Goal: Task Accomplishment & Management: Use online tool/utility

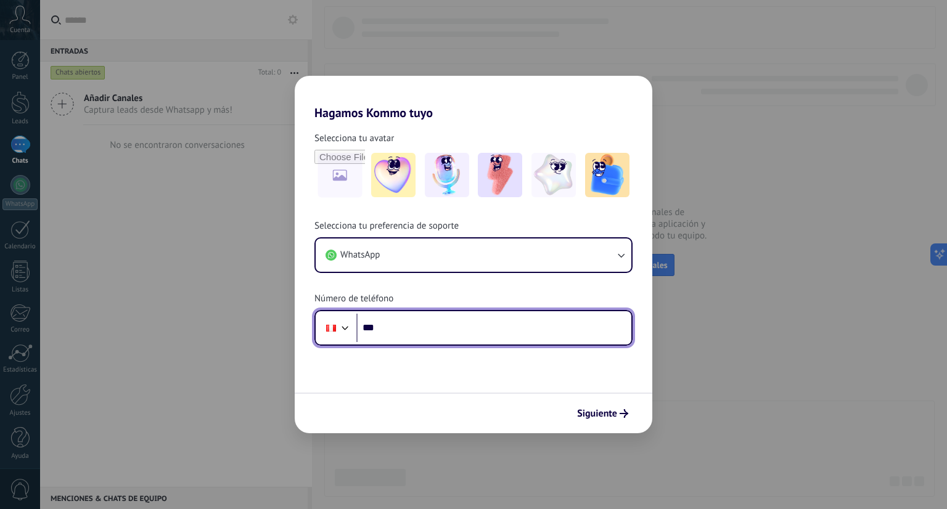
click at [400, 333] on input "***" at bounding box center [493, 328] width 275 height 28
type input "**********"
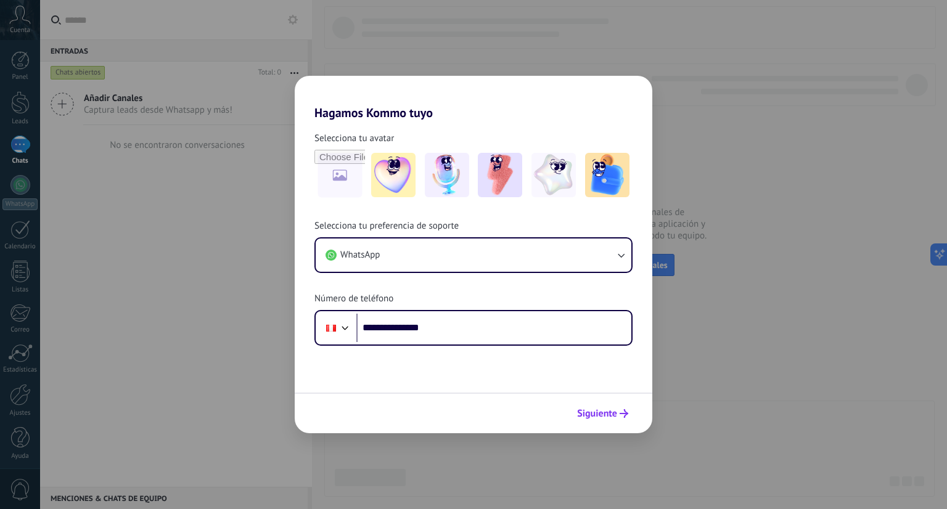
click at [611, 413] on span "Siguiente" at bounding box center [597, 413] width 40 height 9
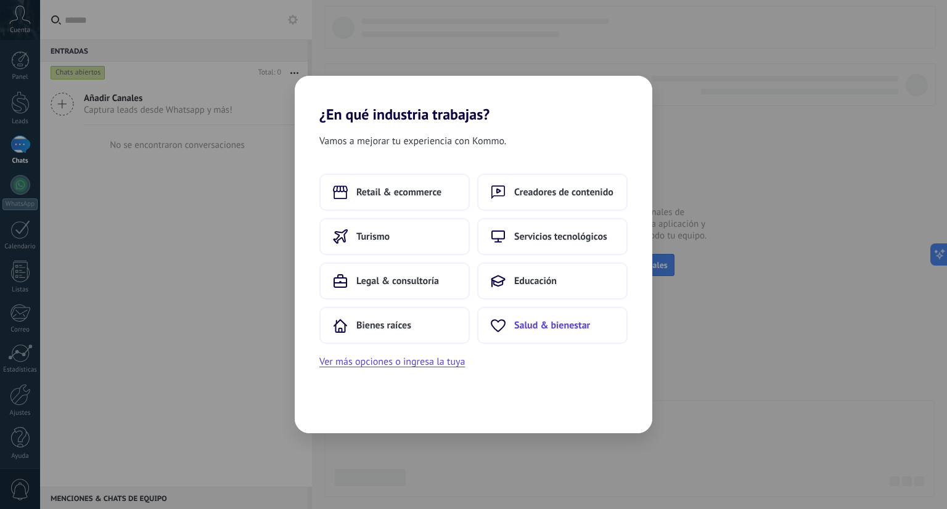
click at [556, 332] on button "Salud & bienestar" at bounding box center [552, 325] width 150 height 37
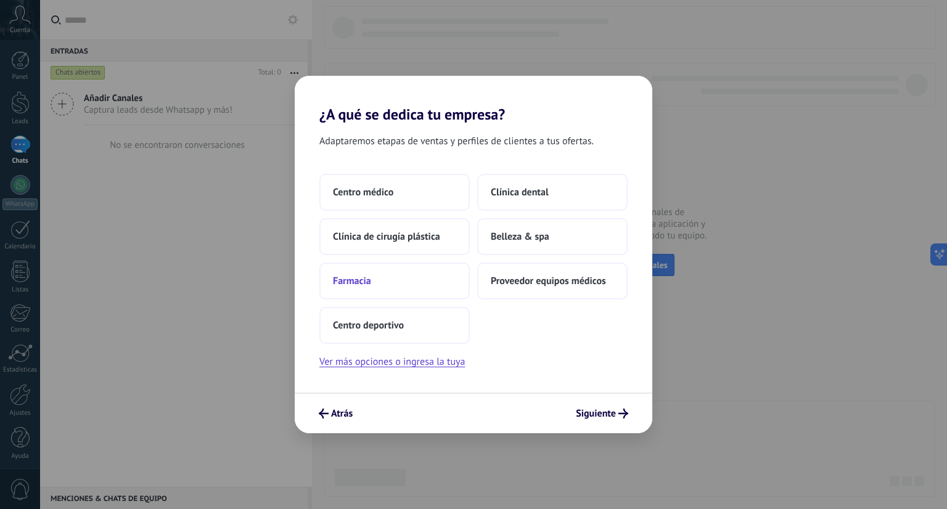
click at [395, 289] on button "Farmacia" at bounding box center [394, 281] width 150 height 37
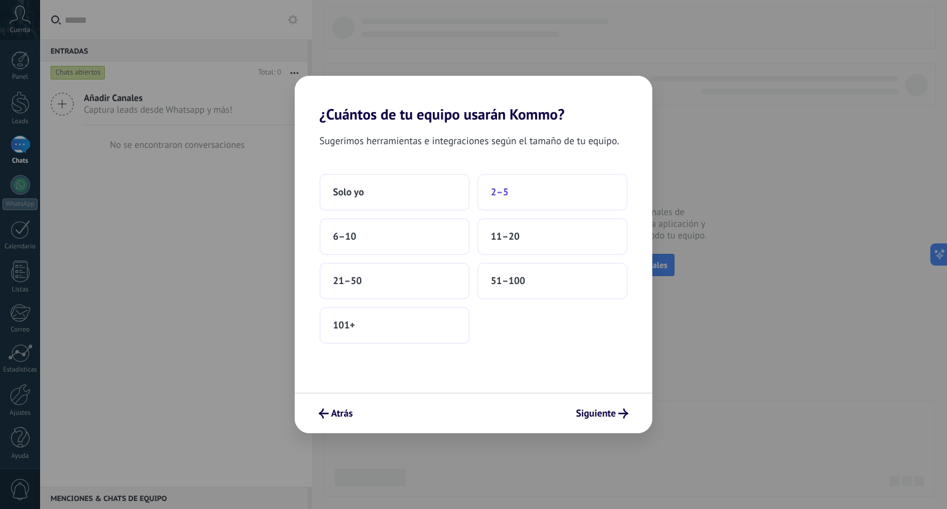
click at [504, 203] on button "2–5" at bounding box center [552, 192] width 150 height 37
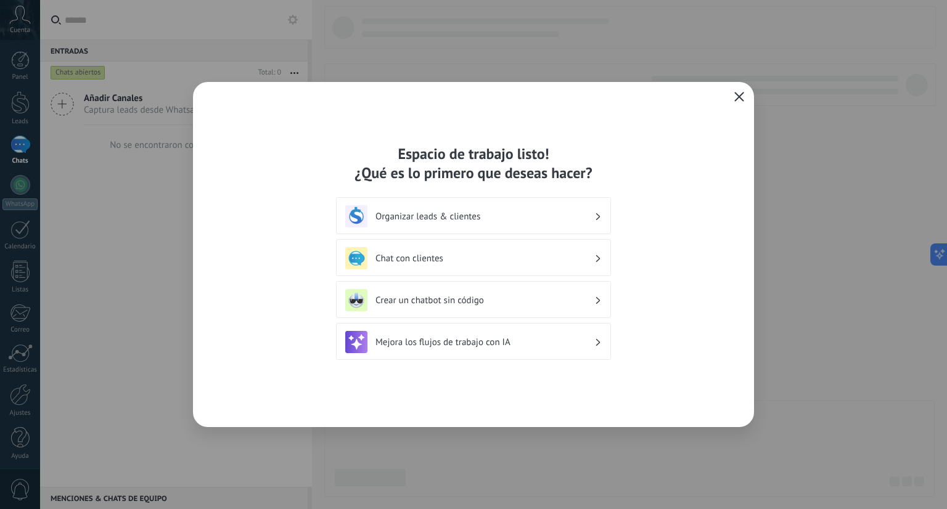
click at [463, 253] on h3 "Chat con clientes" at bounding box center [484, 259] width 219 height 12
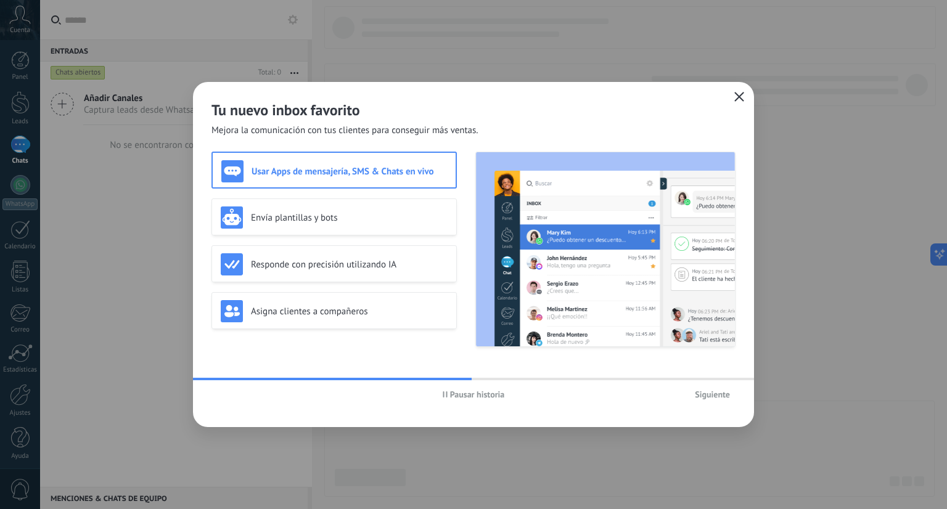
drag, startPoint x: 456, startPoint y: 376, endPoint x: 636, endPoint y: 385, distance: 180.2
click at [636, 385] on div "Tu nuevo inbox favorito Mejora la comunicación con tus clientes para conseguir …" at bounding box center [473, 254] width 561 height 345
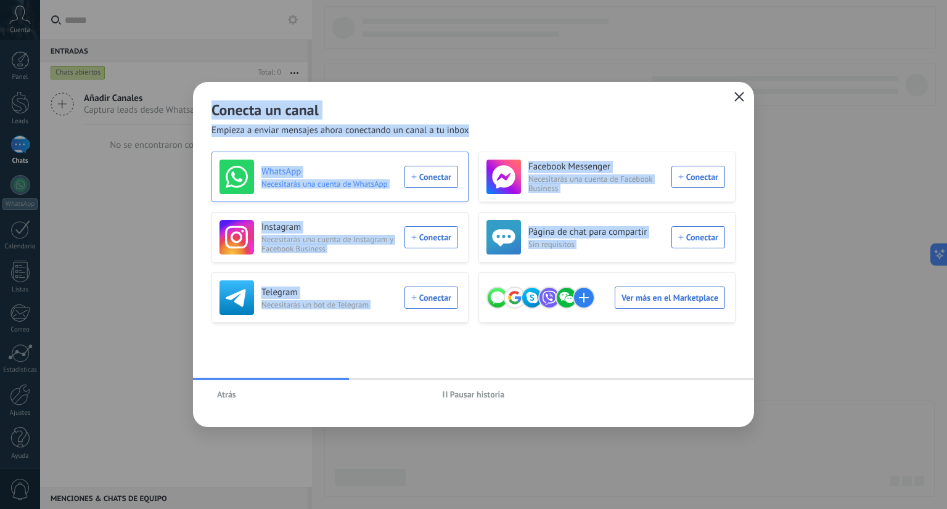
click at [434, 179] on div "WhatsApp Necesitarás una cuenta de WhatsApp Conectar" at bounding box center [338, 177] width 239 height 35
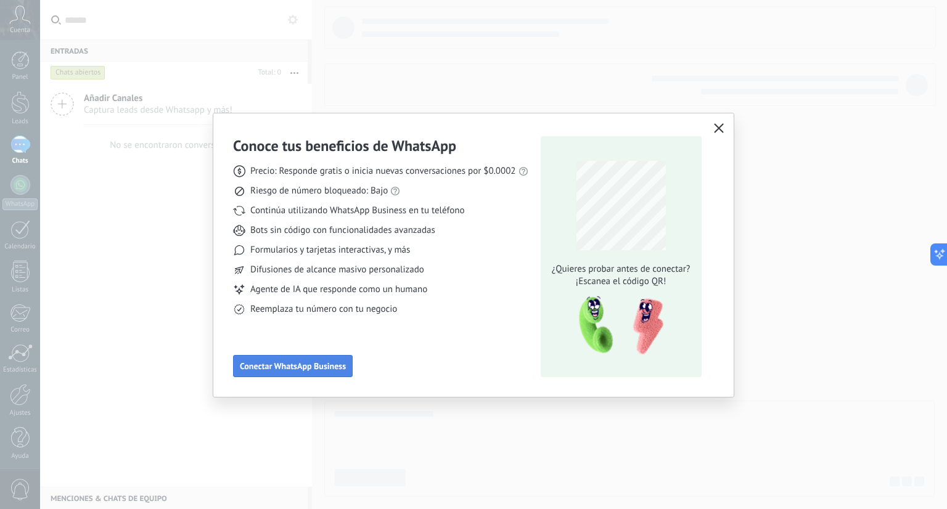
click at [340, 365] on span "Conectar WhatsApp Business" at bounding box center [293, 366] width 106 height 9
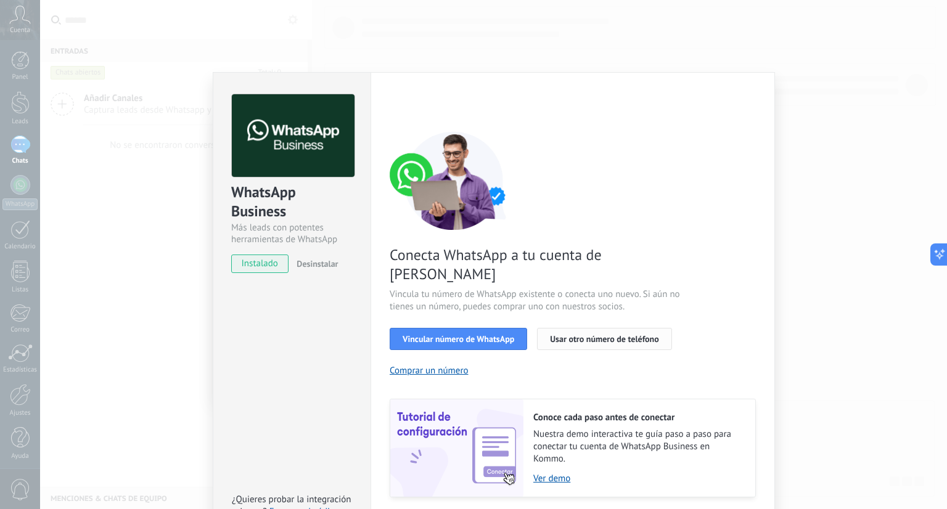
click at [555, 335] on span "Usar otro número de teléfono" at bounding box center [604, 339] width 108 height 9
click at [451, 335] on span "Vincular número de WhatsApp" at bounding box center [459, 339] width 112 height 9
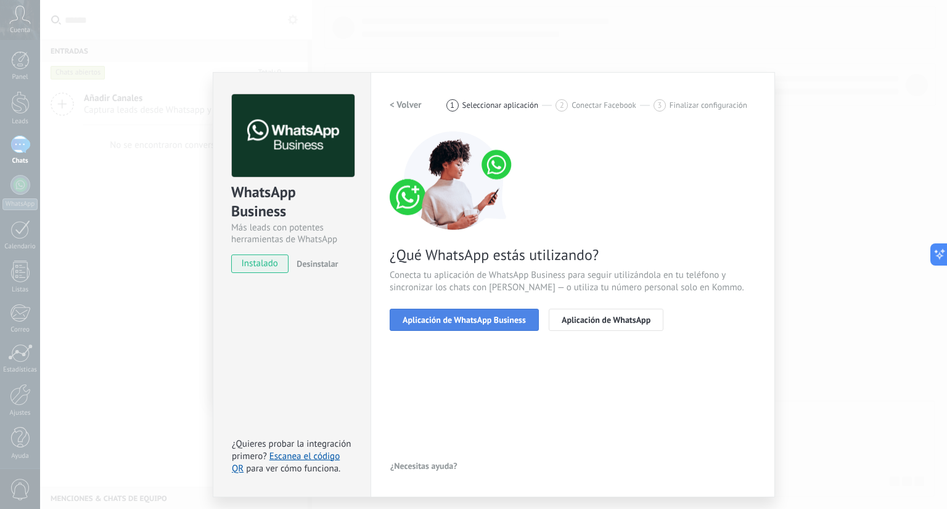
click at [465, 317] on span "Aplicación de WhatsApp Business" at bounding box center [464, 320] width 123 height 9
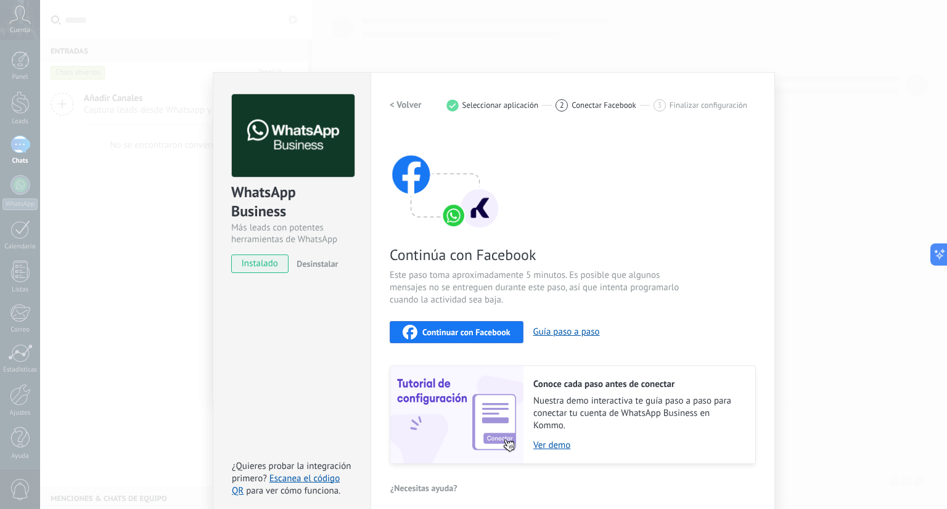
scroll to position [9, 0]
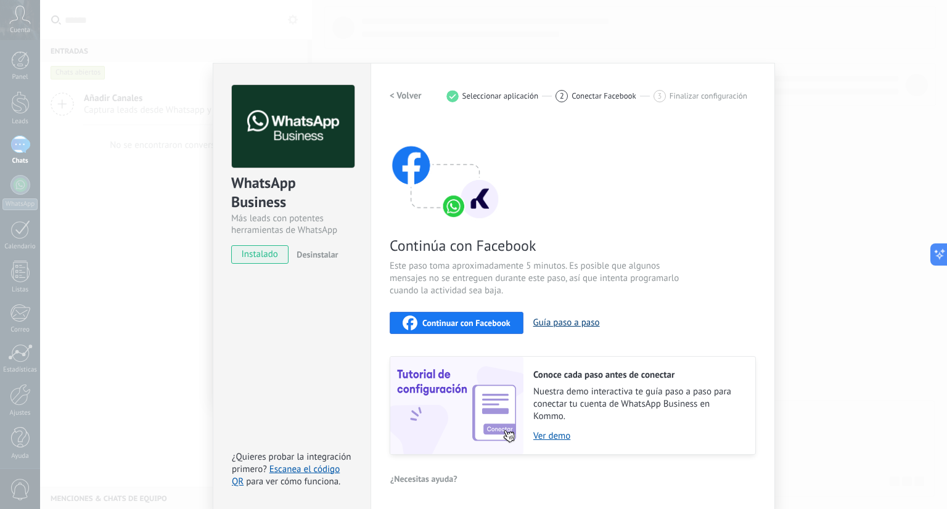
click at [552, 325] on button "Guía paso a paso" at bounding box center [566, 323] width 67 height 12
click at [457, 202] on img at bounding box center [445, 171] width 111 height 99
click at [500, 322] on span "Continuar con Facebook" at bounding box center [466, 323] width 88 height 9
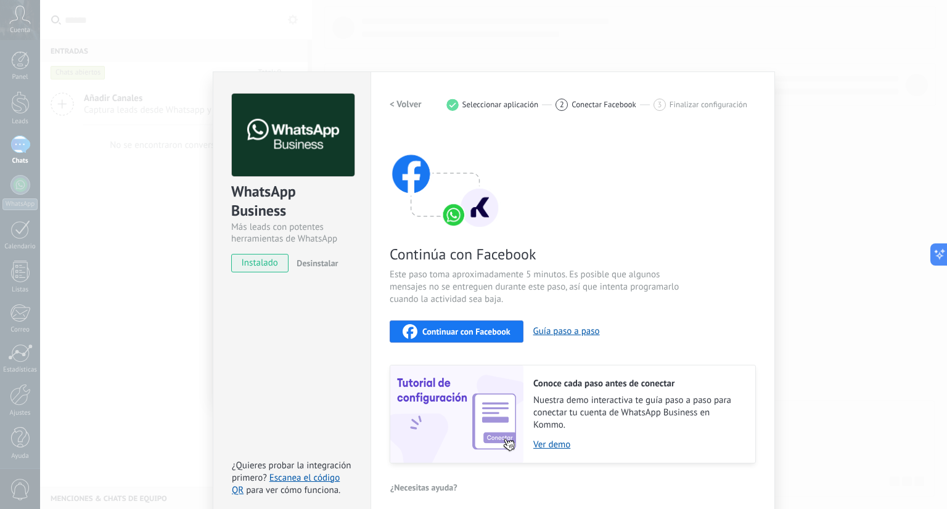
scroll to position [0, 0]
click at [282, 267] on span "instalado" at bounding box center [260, 264] width 56 height 18
click at [271, 262] on span "instalado" at bounding box center [260, 264] width 56 height 18
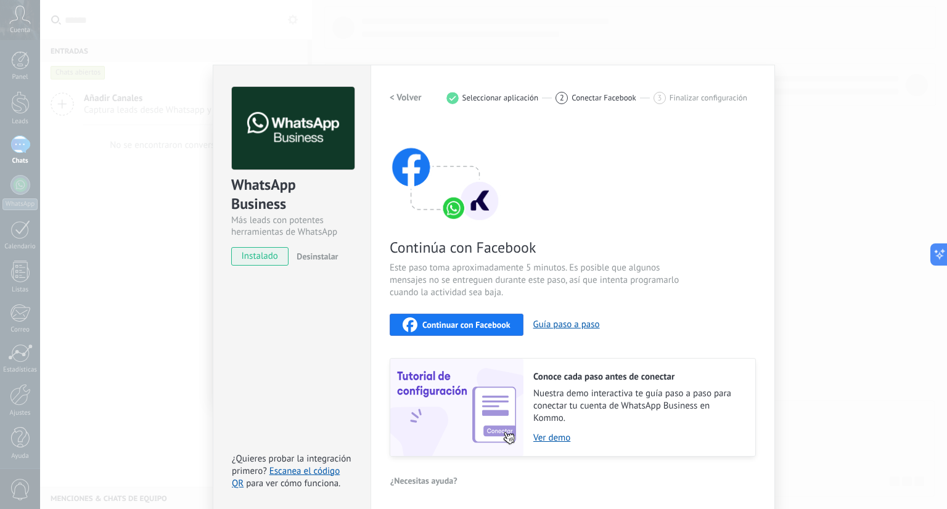
scroll to position [9, 0]
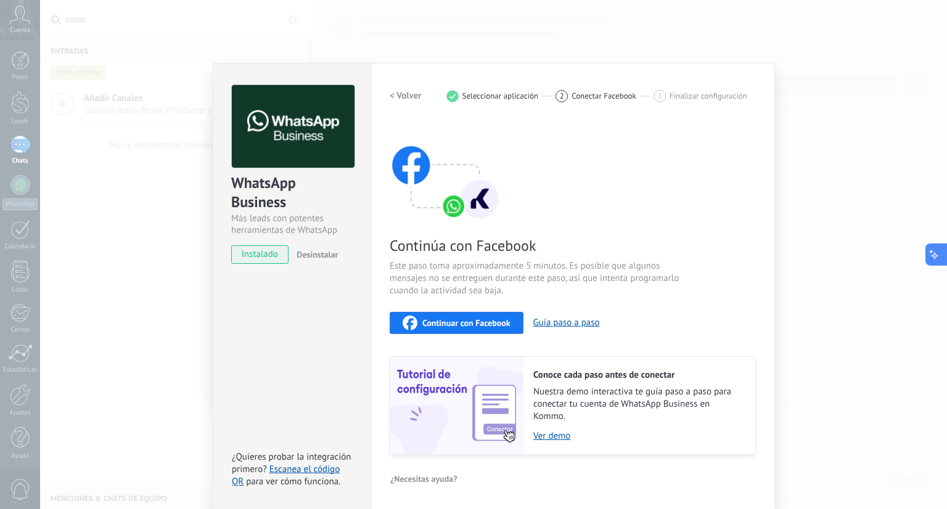
click at [933, 252] on icon at bounding box center [931, 251] width 3 height 3
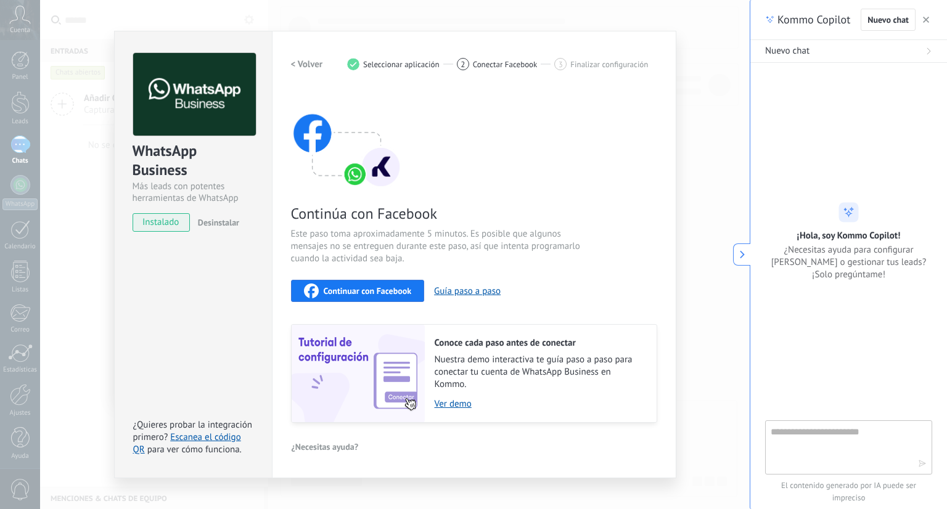
click at [926, 18] on icon "button" at bounding box center [926, 20] width 6 height 6
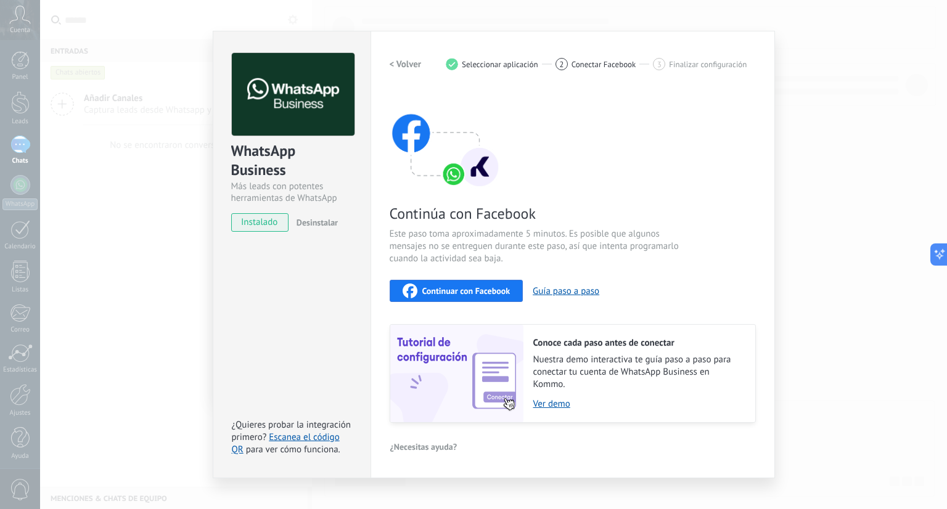
scroll to position [0, 0]
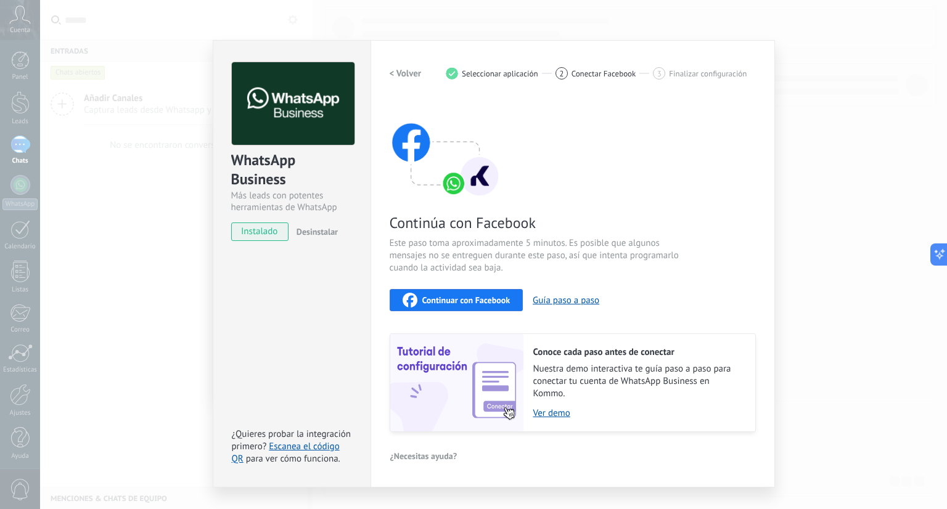
click at [392, 72] on h2 "< Volver" at bounding box center [406, 74] width 32 height 12
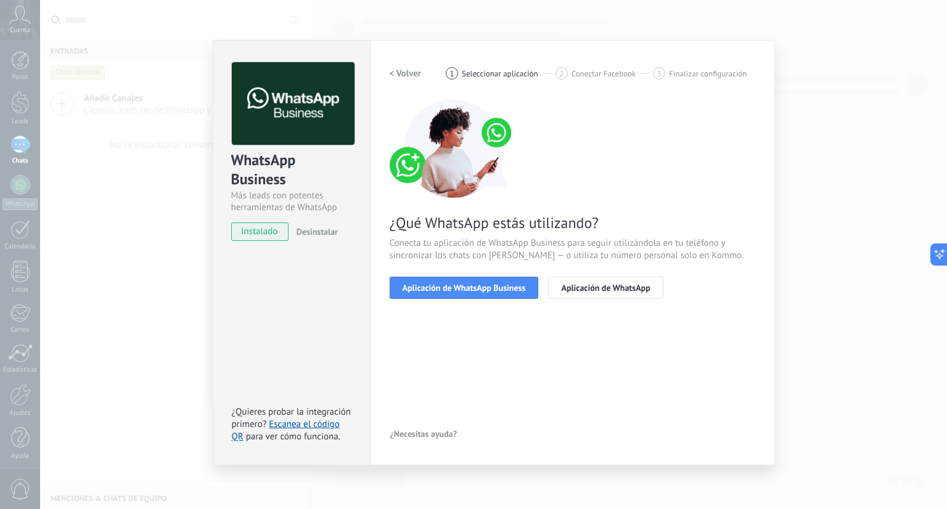
click at [392, 72] on h2 "< Volver" at bounding box center [406, 74] width 32 height 12
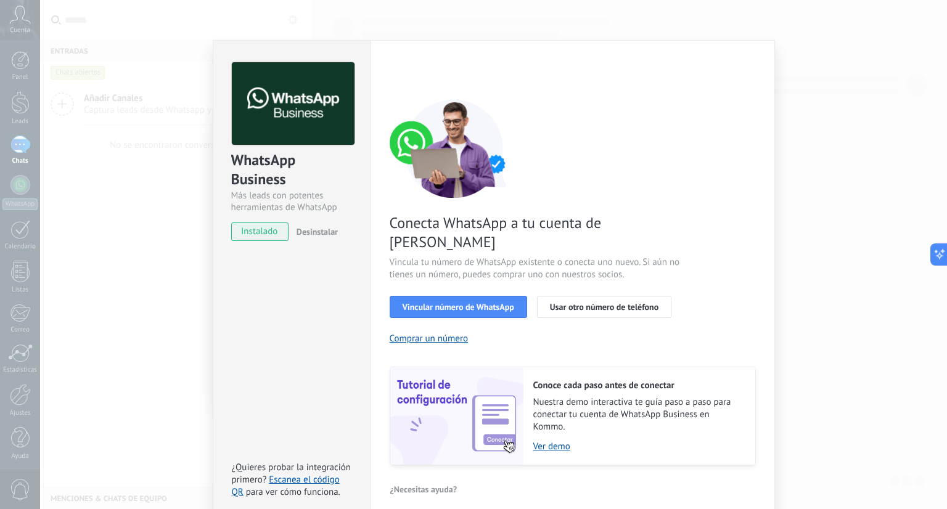
click at [391, 72] on div "< Volver 1 Seleccionar aplicación 2 Conectar Facebook 3 Finalizar configuración" at bounding box center [573, 73] width 366 height 22
click at [147, 73] on div "WhatsApp Business Más leads con potentes herramientas de WhatsApp instalado Des…" at bounding box center [493, 254] width 907 height 509
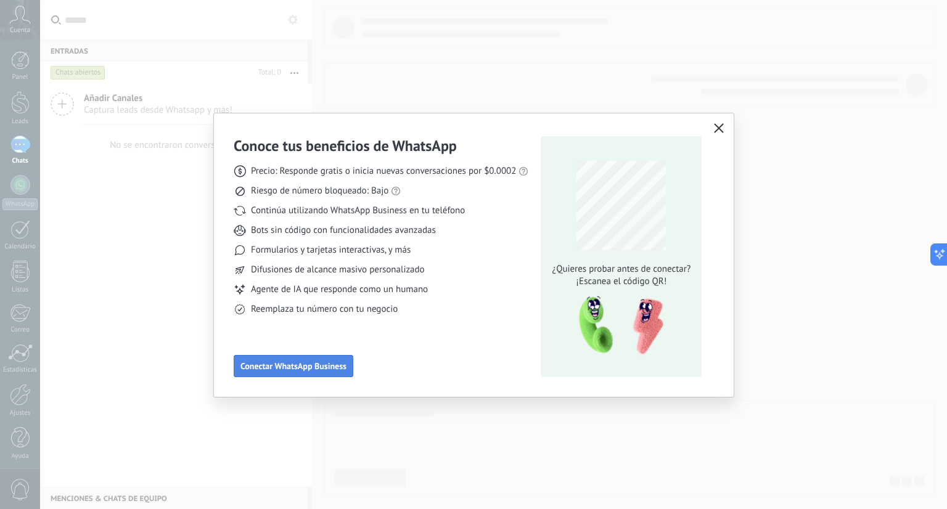
click at [300, 362] on span "Conectar WhatsApp Business" at bounding box center [293, 366] width 106 height 9
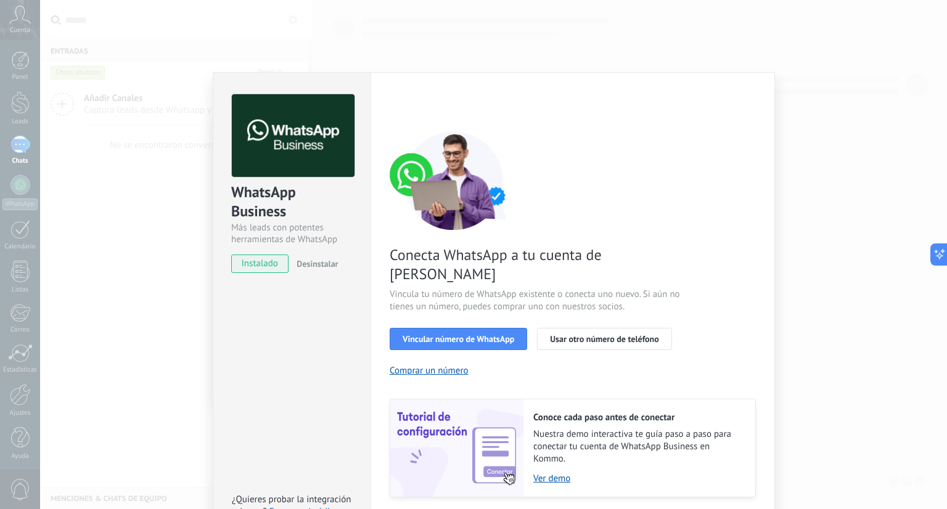
click at [110, 29] on div "WhatsApp Business Más leads con potentes herramientas de WhatsApp instalado Des…" at bounding box center [493, 254] width 907 height 509
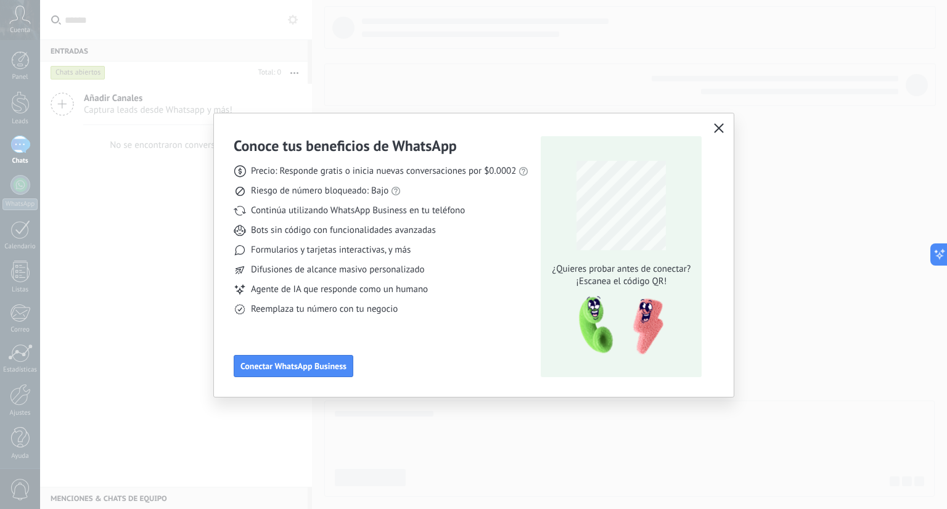
click at [718, 134] on button "button" at bounding box center [719, 128] width 16 height 17
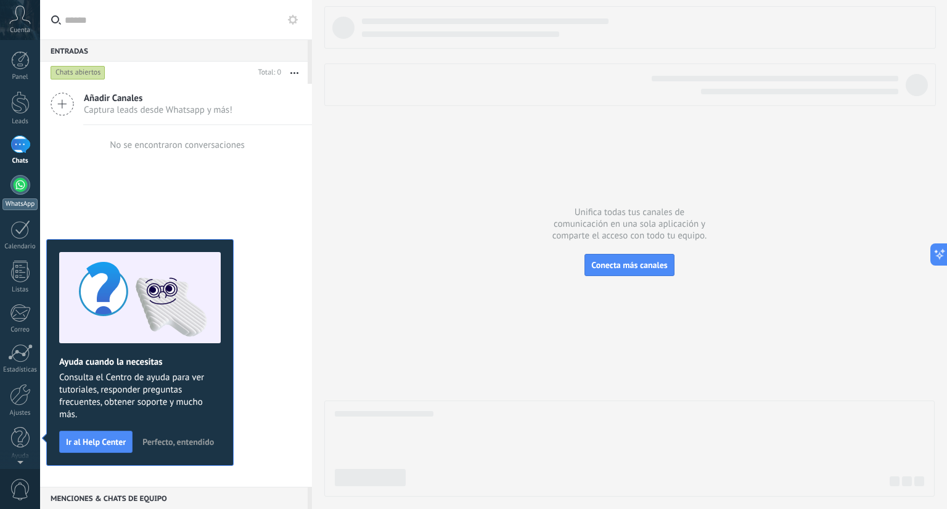
click at [21, 192] on div at bounding box center [20, 185] width 20 height 20
